Goal: Task Accomplishment & Management: Manage account settings

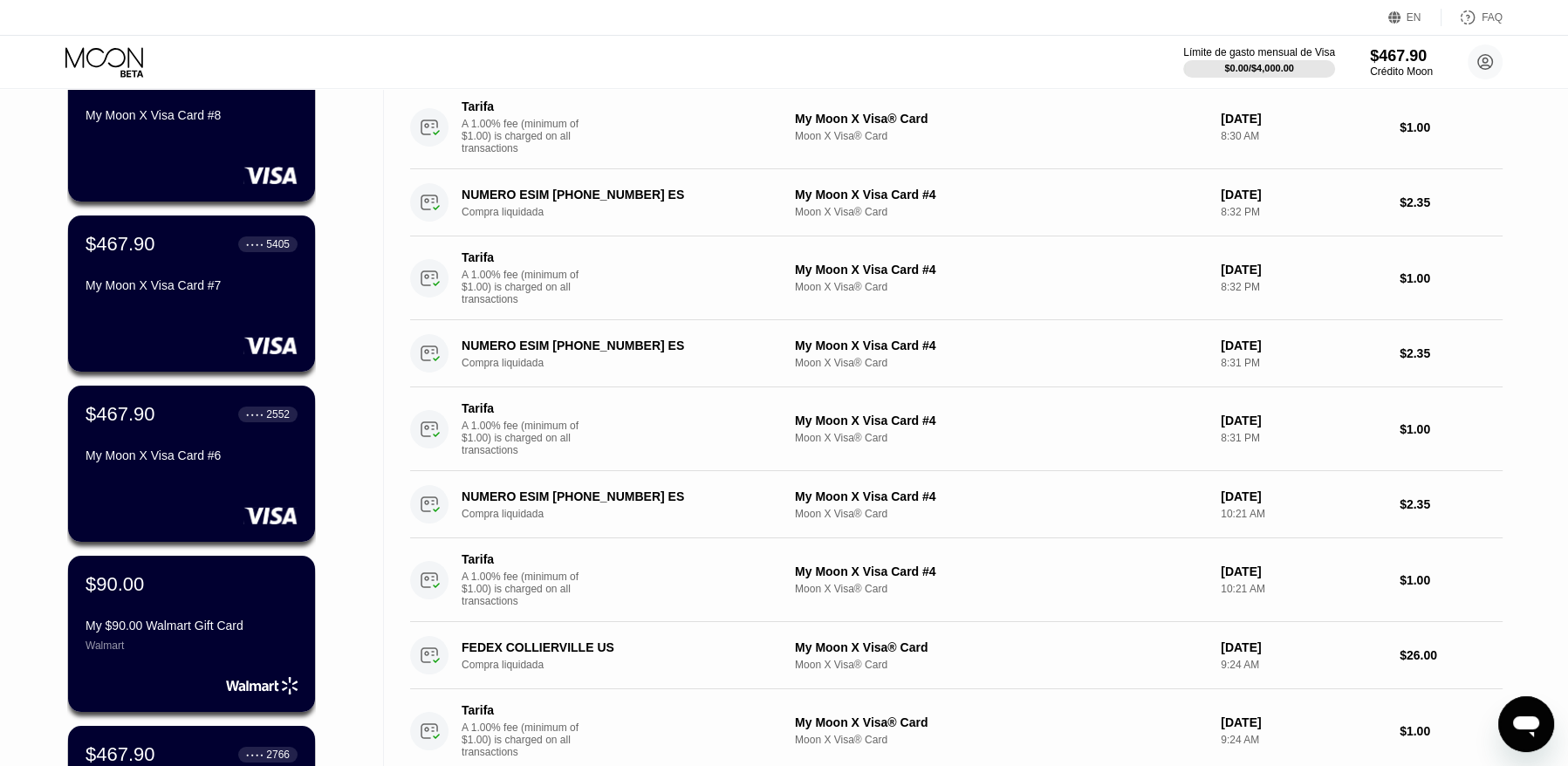
scroll to position [87, 0]
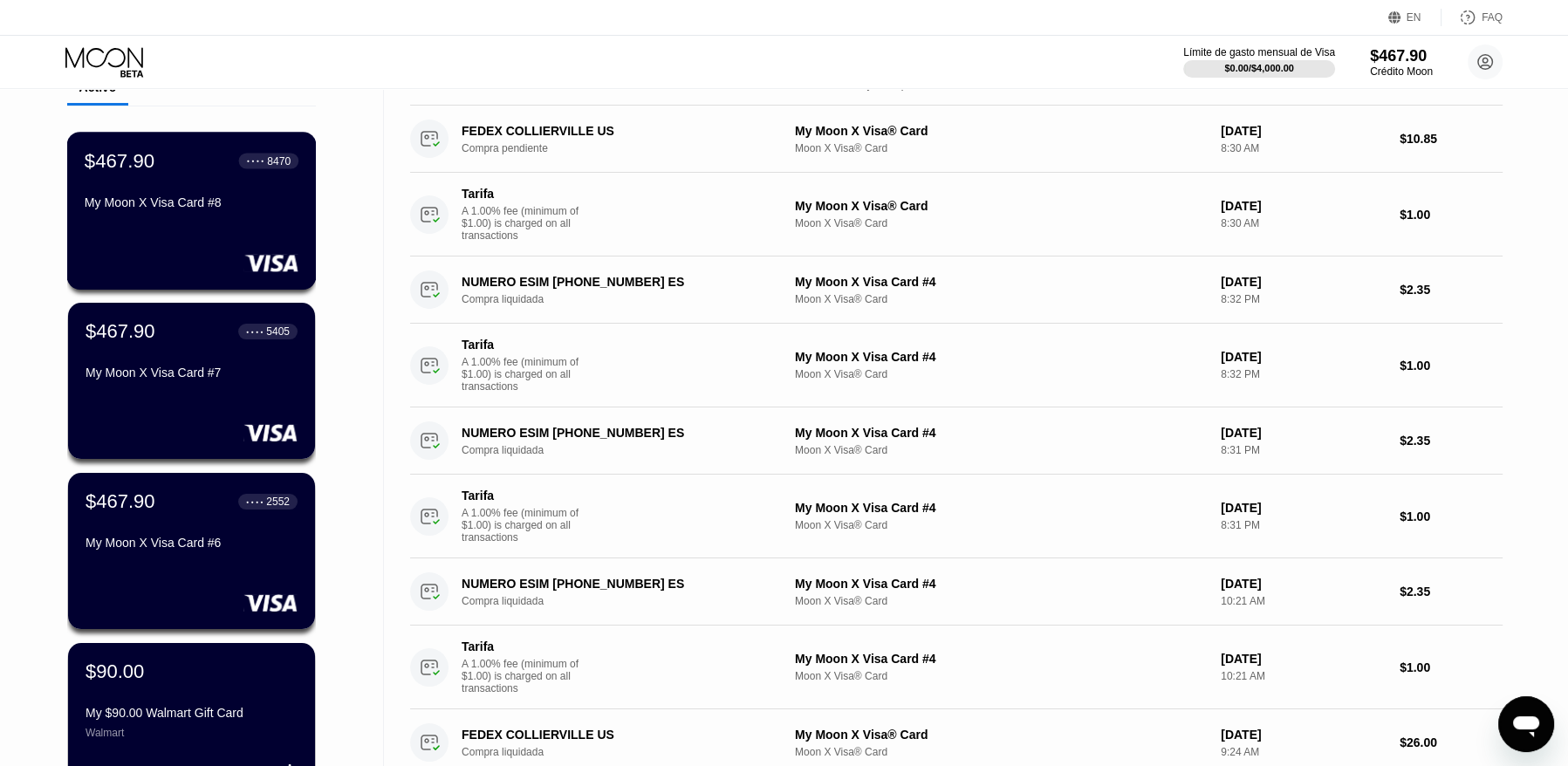
click at [118, 209] on div "My Moon X Visa Card #8" at bounding box center [191, 202] width 214 height 14
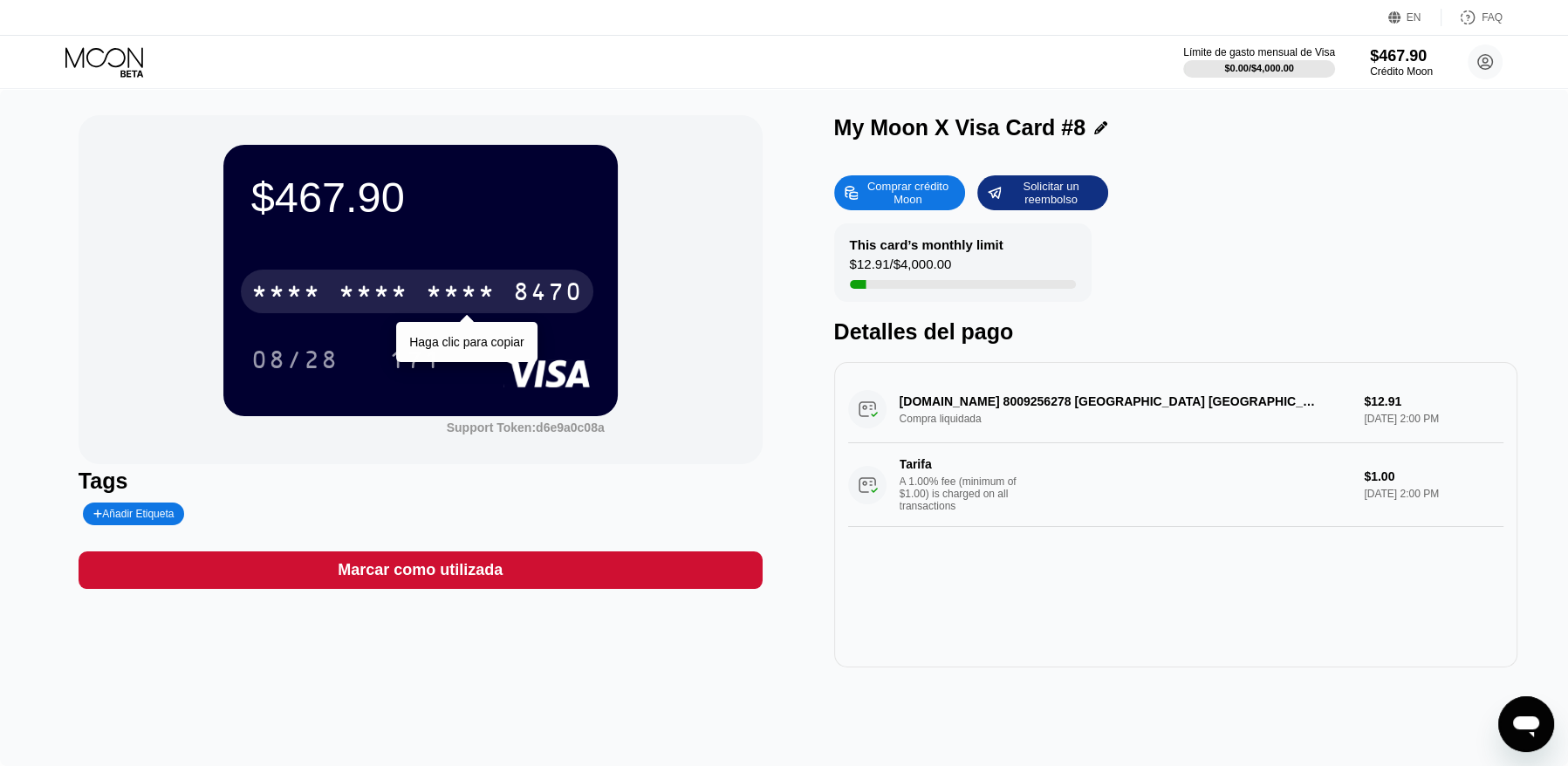
click at [365, 295] on div "* * * *" at bounding box center [373, 294] width 70 height 28
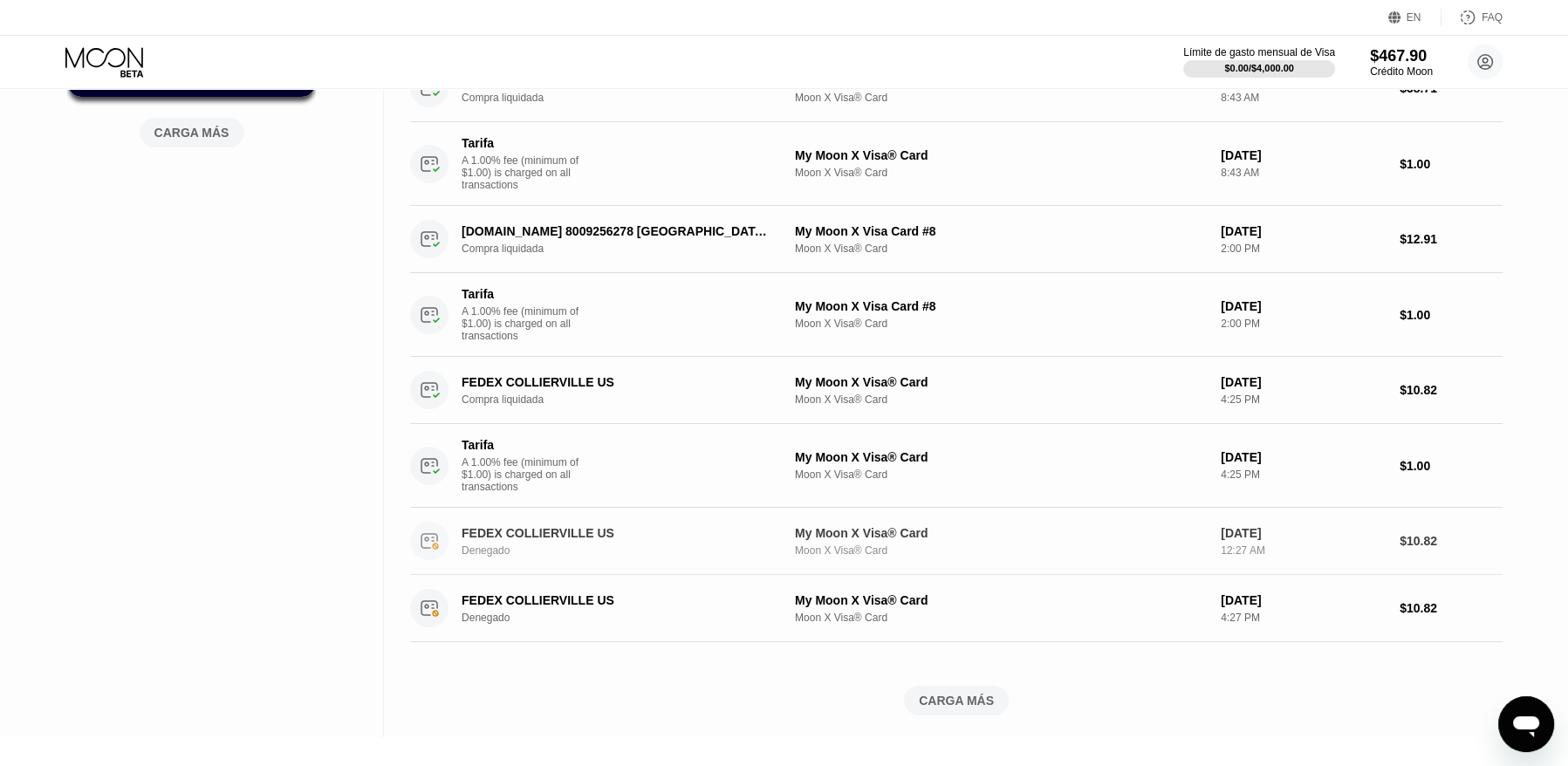
scroll to position [1048, 0]
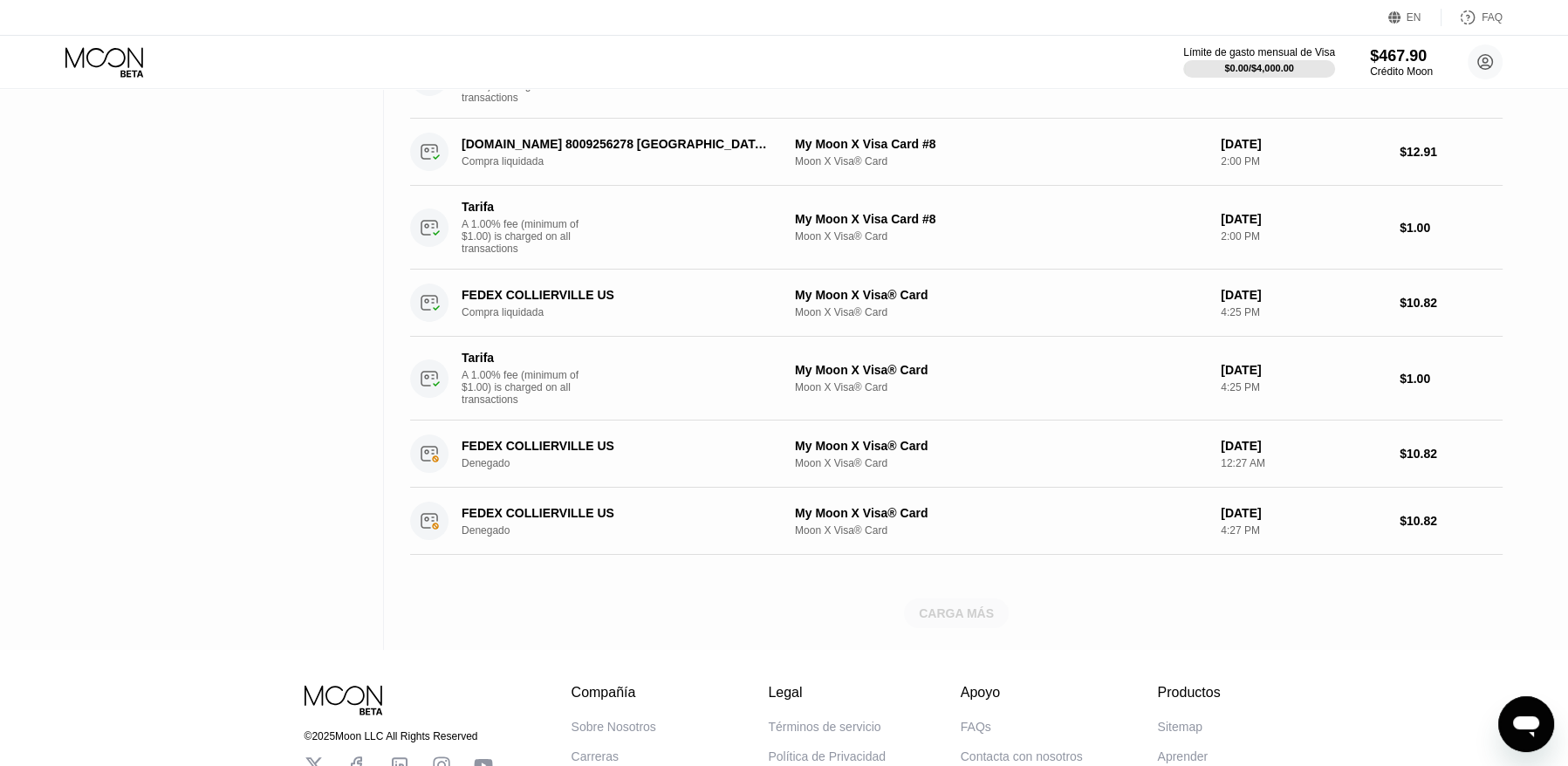
click at [906, 628] on div "CARGA MÁS" at bounding box center [956, 614] width 105 height 30
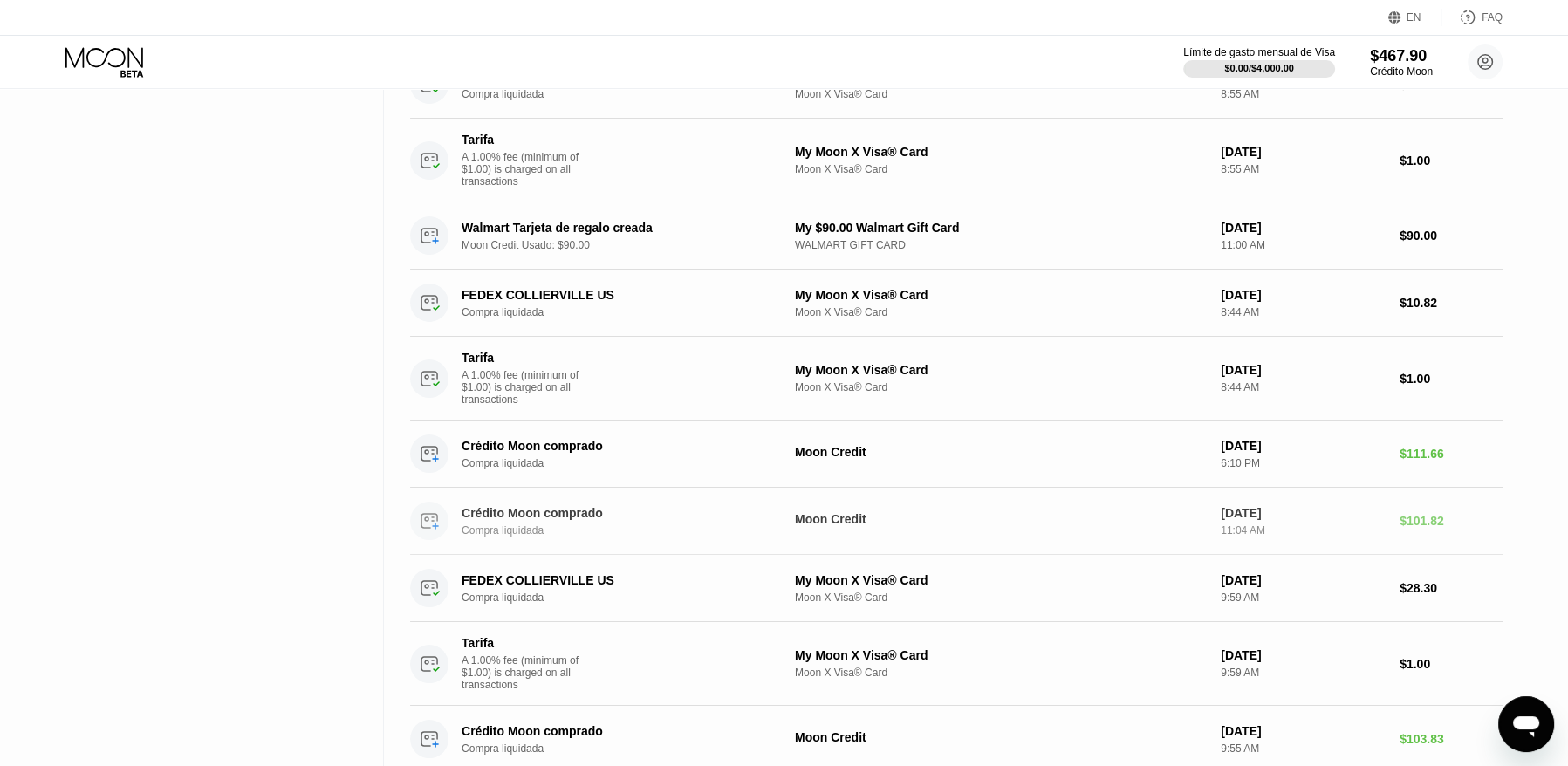
scroll to position [2269, 0]
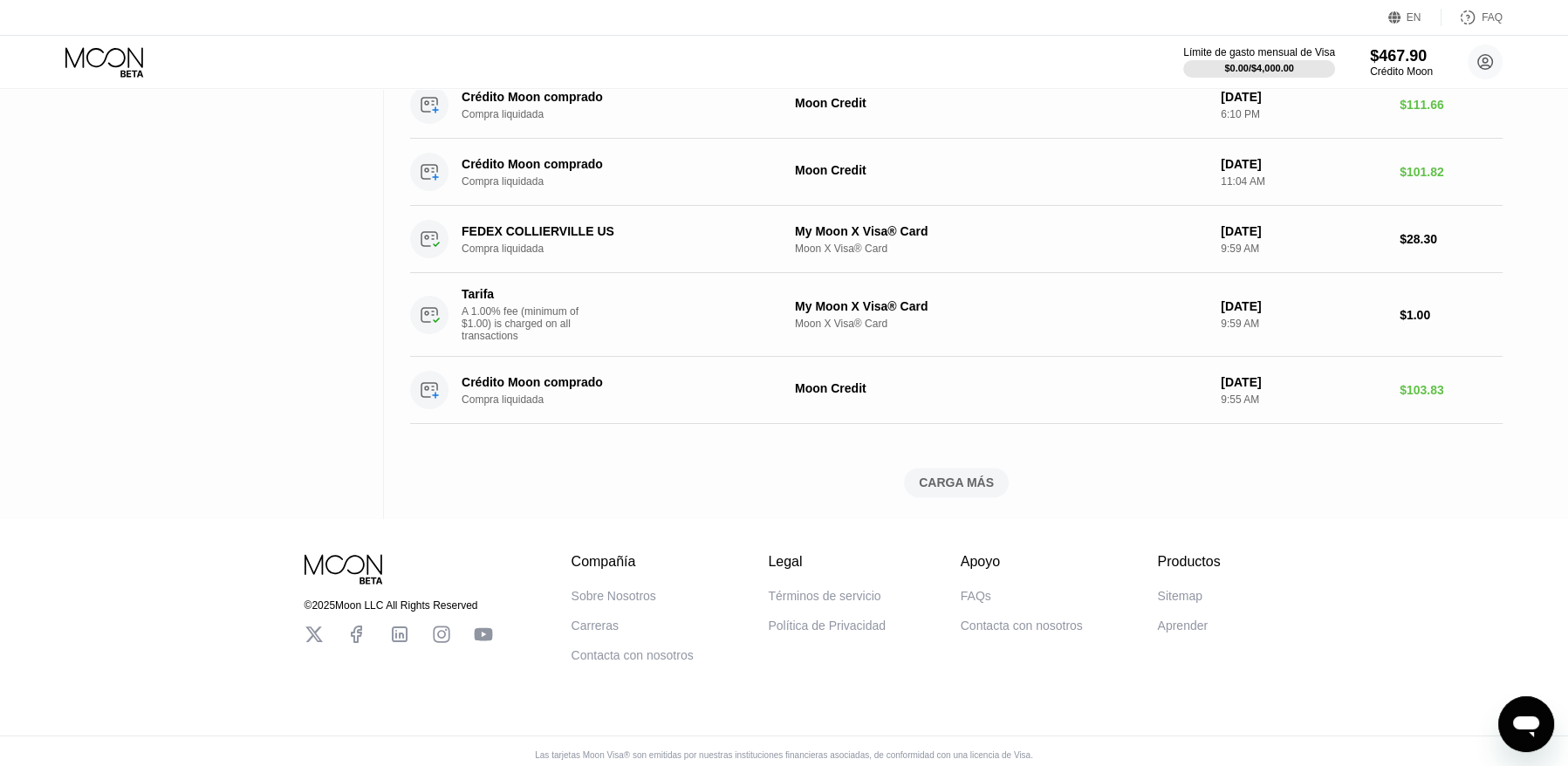
click at [967, 491] on div "CARGA MÁS" at bounding box center [956, 482] width 75 height 16
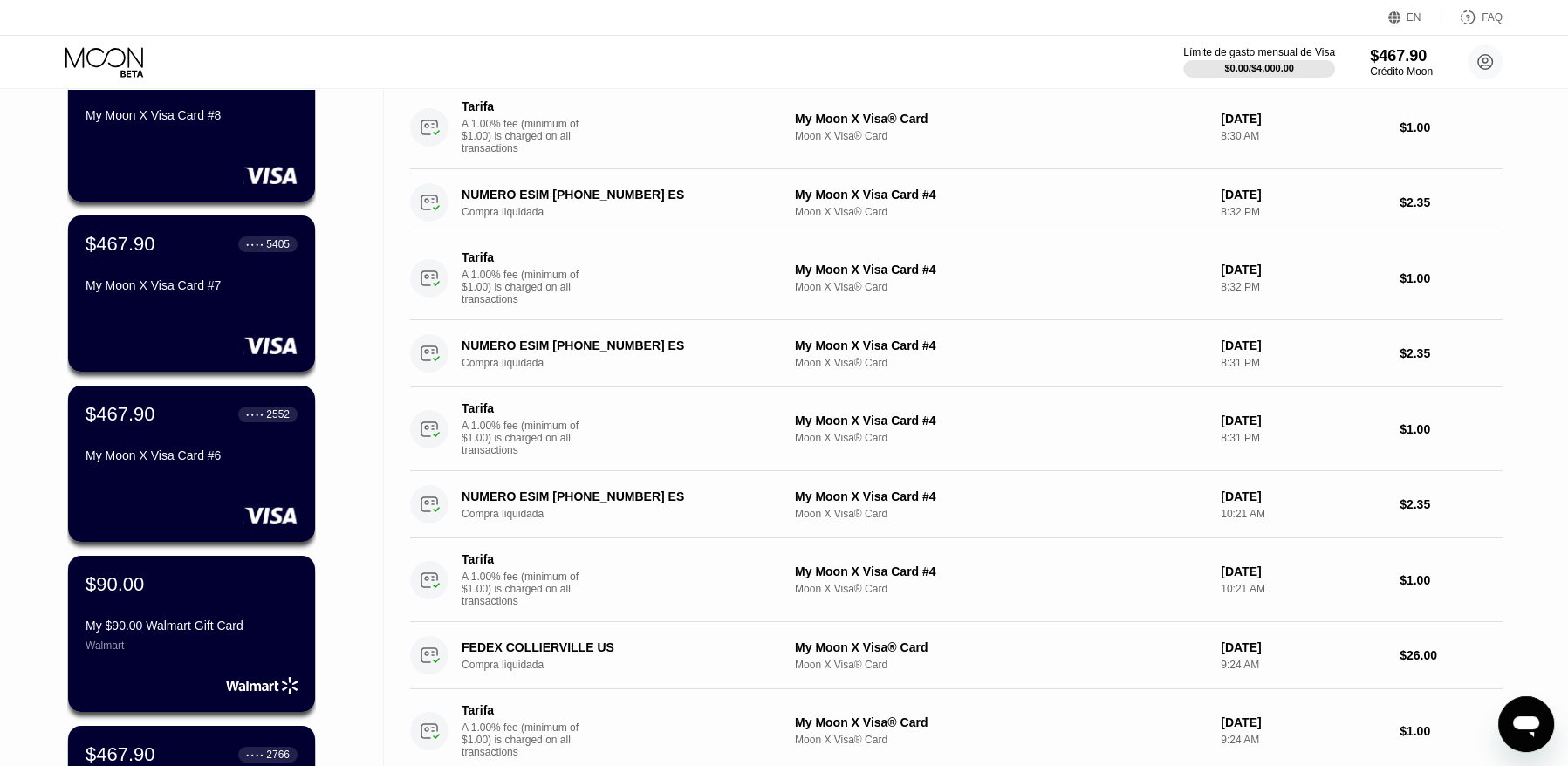
scroll to position [0, 0]
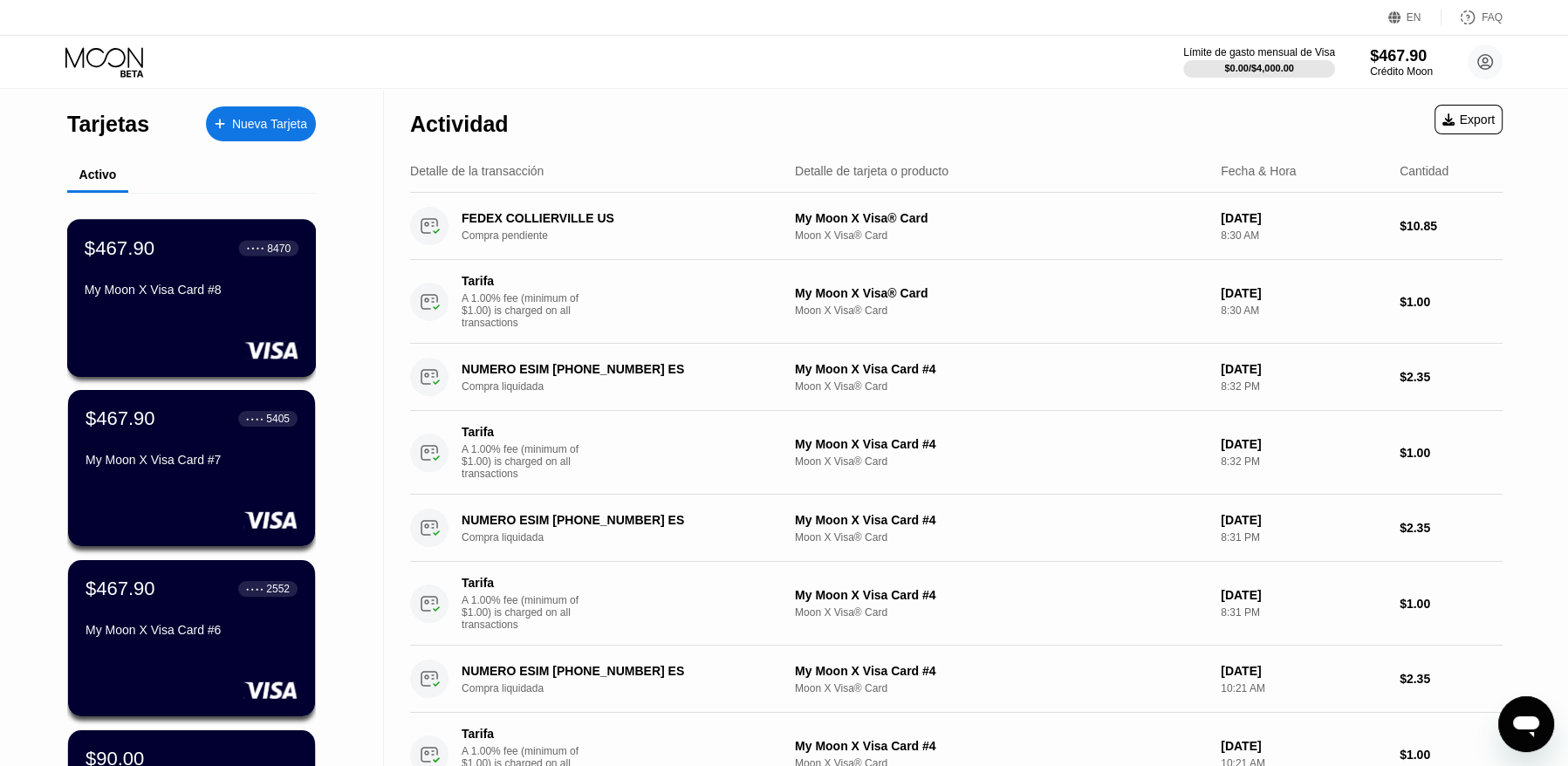
click at [144, 287] on div "My Moon X Visa Card #8" at bounding box center [191, 289] width 214 height 14
